Goal: Share content

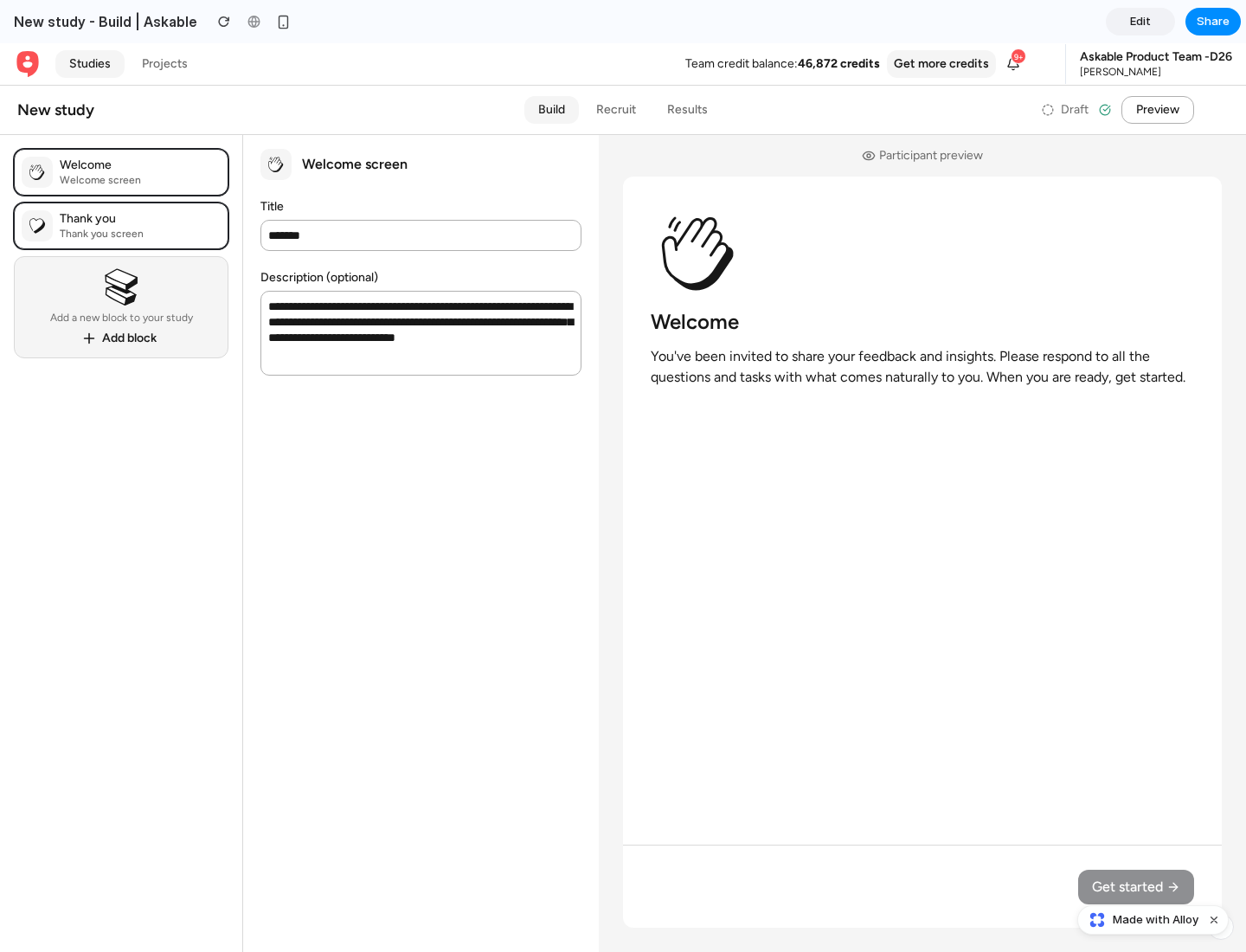
click at [1213, 22] on span "Share" at bounding box center [1213, 21] width 33 height 17
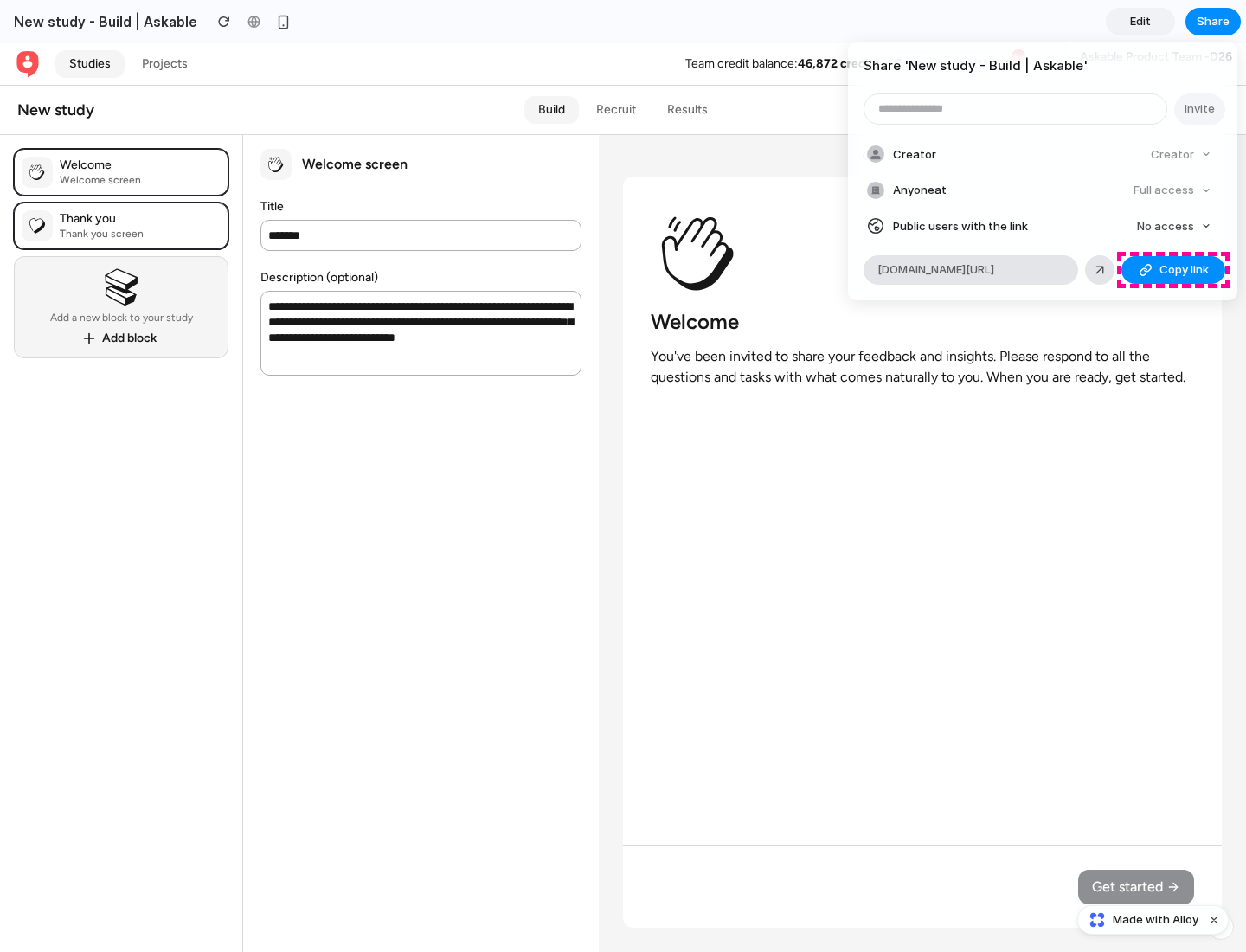
click at [1174, 270] on span "Copy link" at bounding box center [1184, 270] width 50 height 17
click at [1156, 920] on div "Share ' New study - Build | Askable ' Invite Creator Creator Anyone at Full acc…" at bounding box center [623, 476] width 1246 height 952
